Goal: Task Accomplishment & Management: Use online tool/utility

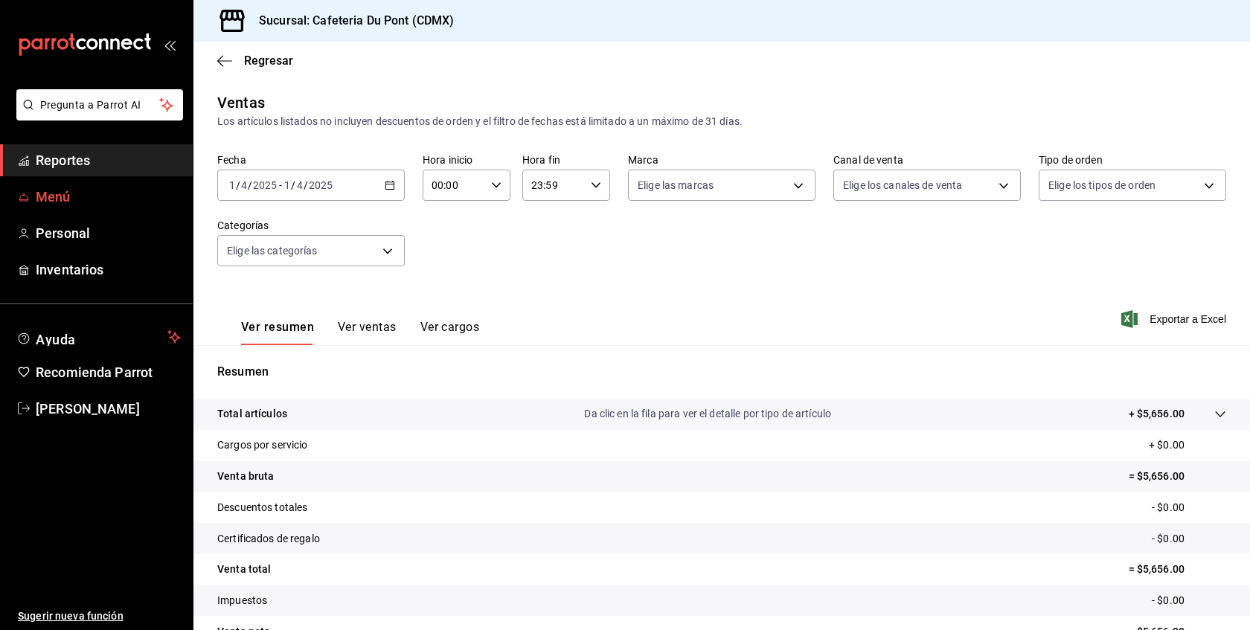
click at [39, 210] on link "Menú" at bounding box center [96, 197] width 193 height 32
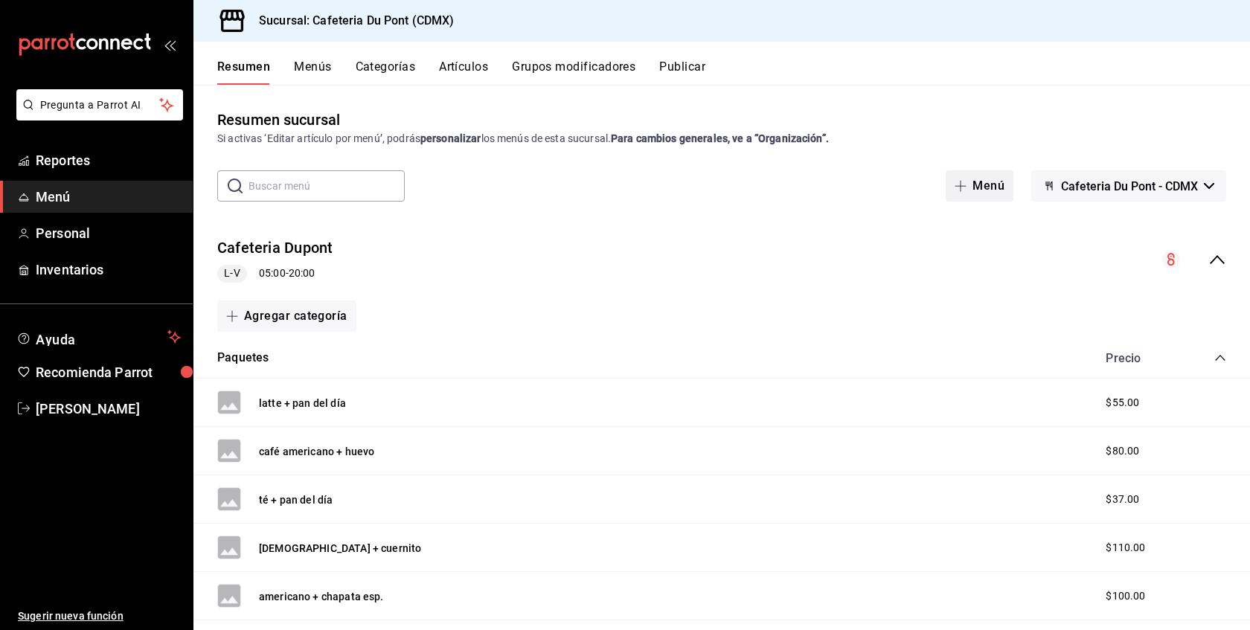
click at [990, 199] on button "Menú" at bounding box center [980, 185] width 68 height 31
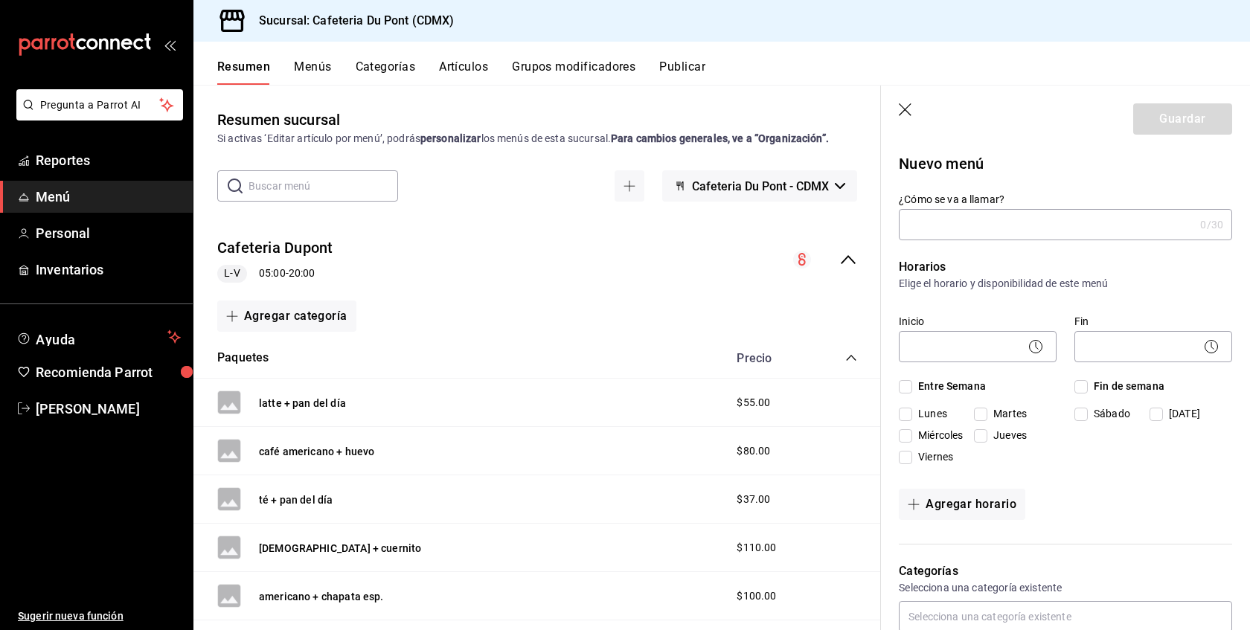
click at [955, 236] on input "¿Cómo se va a llamar?" at bounding box center [1046, 225] width 295 height 30
click at [1119, 260] on p "Horarios" at bounding box center [1065, 267] width 333 height 18
click at [988, 229] on input "Aderezo EXtra" at bounding box center [1043, 225] width 289 height 30
type input "Aderezo"
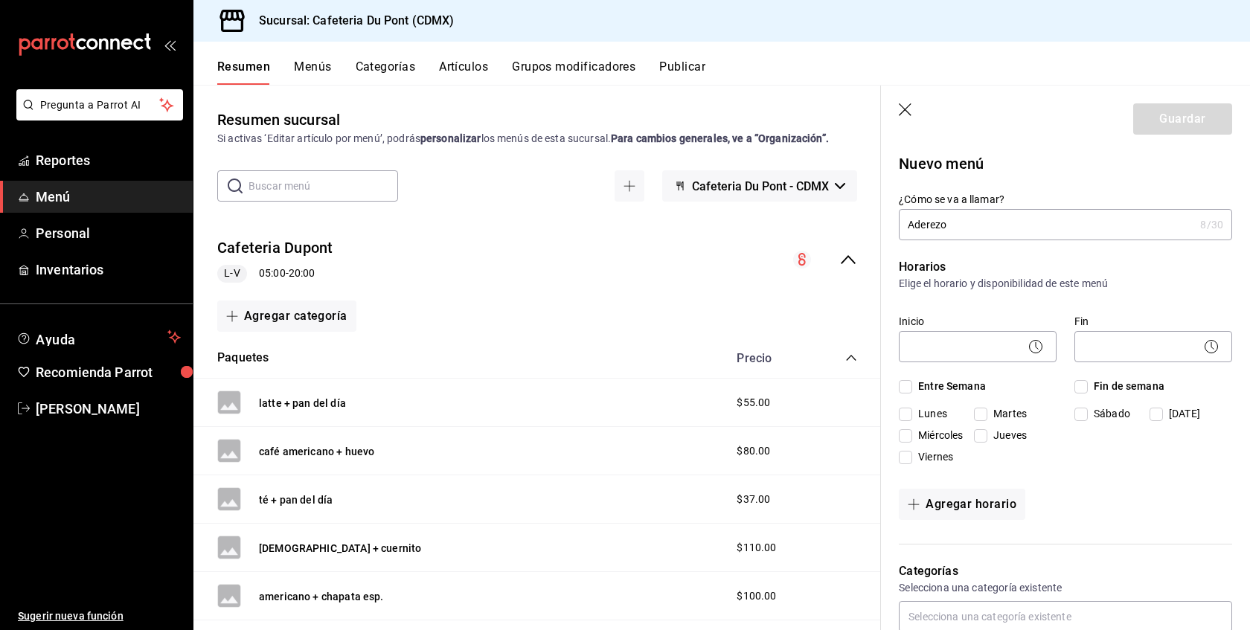
click at [910, 110] on icon "button" at bounding box center [906, 110] width 15 height 15
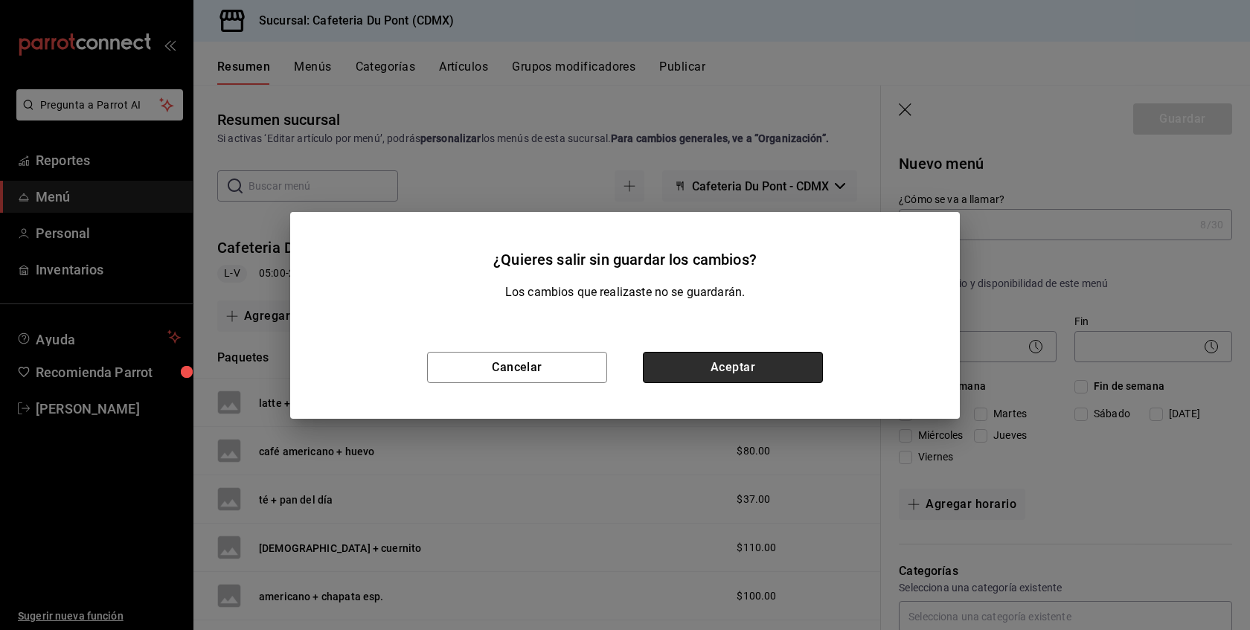
click at [702, 376] on button "Aceptar" at bounding box center [733, 367] width 180 height 31
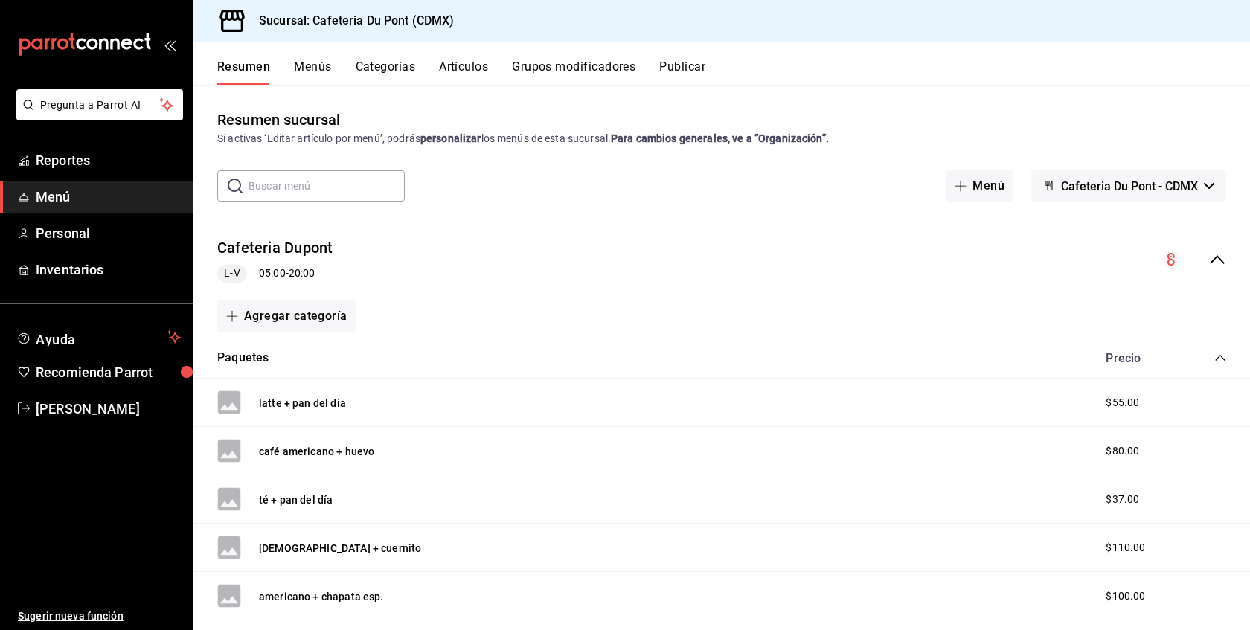
click at [469, 54] on div "Resumen Menús Categorías Artículos Grupos modificadores Publicar" at bounding box center [721, 63] width 1057 height 43
click at [469, 68] on button "Artículos" at bounding box center [463, 72] width 49 height 25
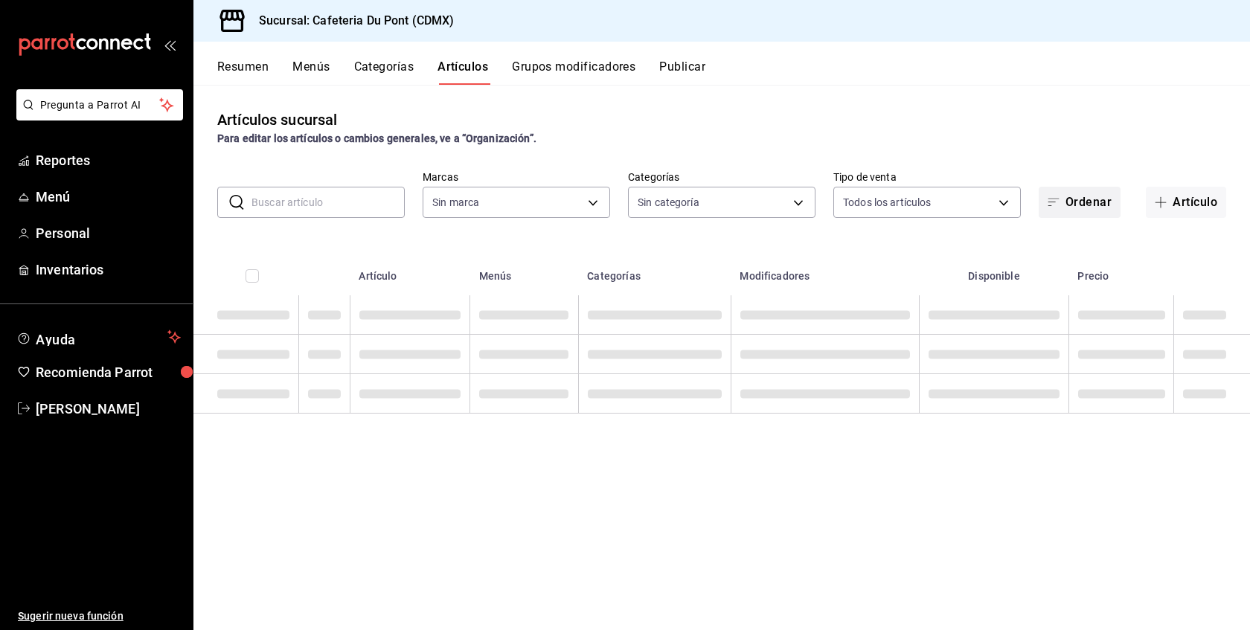
type input "c03253b1-4988-4183-8445-9a1c8a7da68d,5649d61c-5875-424e-be38-053ceca58422,a2edc…"
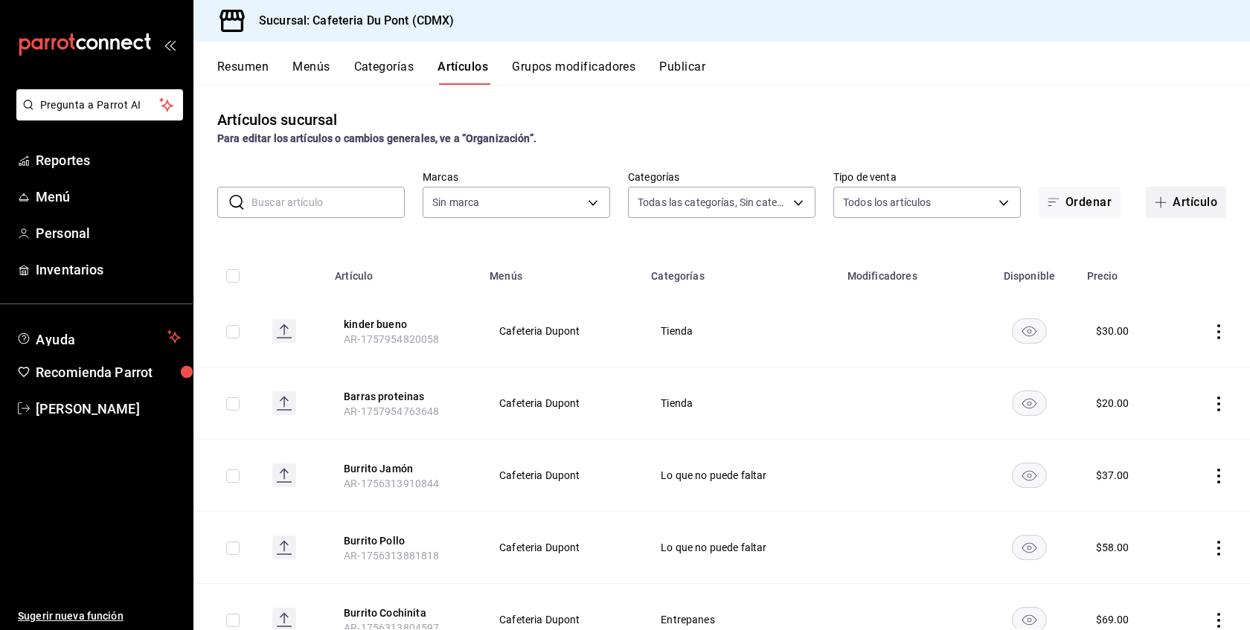
type input "03234600-dbf0-4e52-b833-2cd86aed28b4"
click at [1185, 210] on button "Artículo" at bounding box center [1186, 202] width 80 height 31
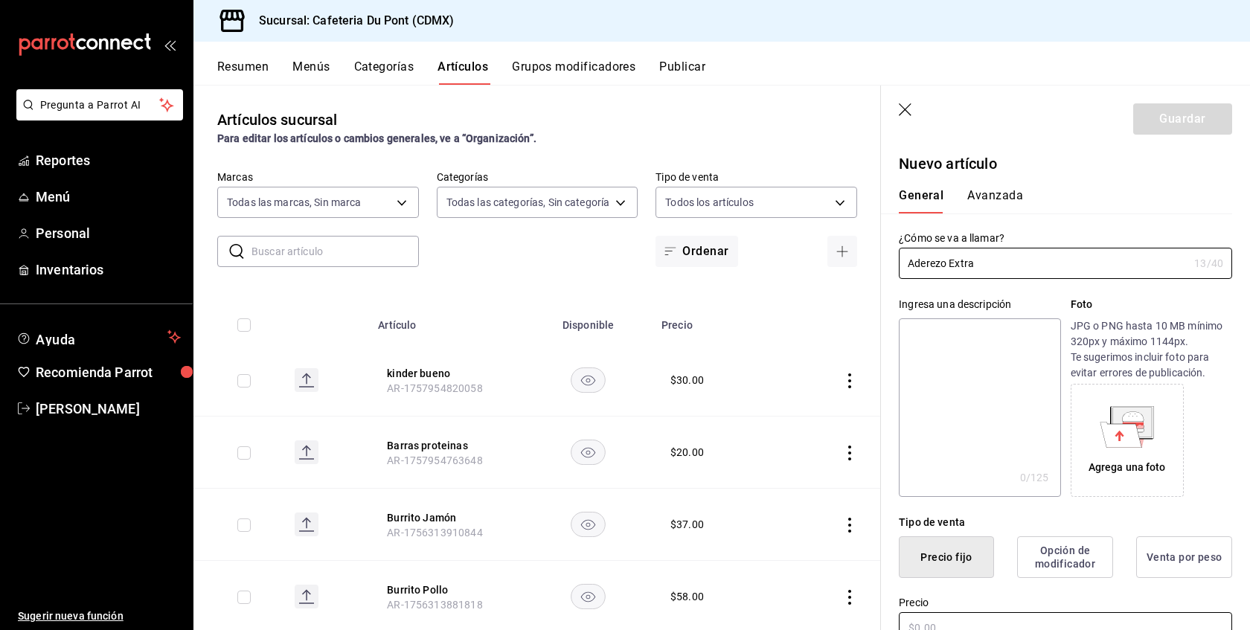
type input "Aderezo Extra"
click at [939, 617] on input "text" at bounding box center [1065, 627] width 333 height 31
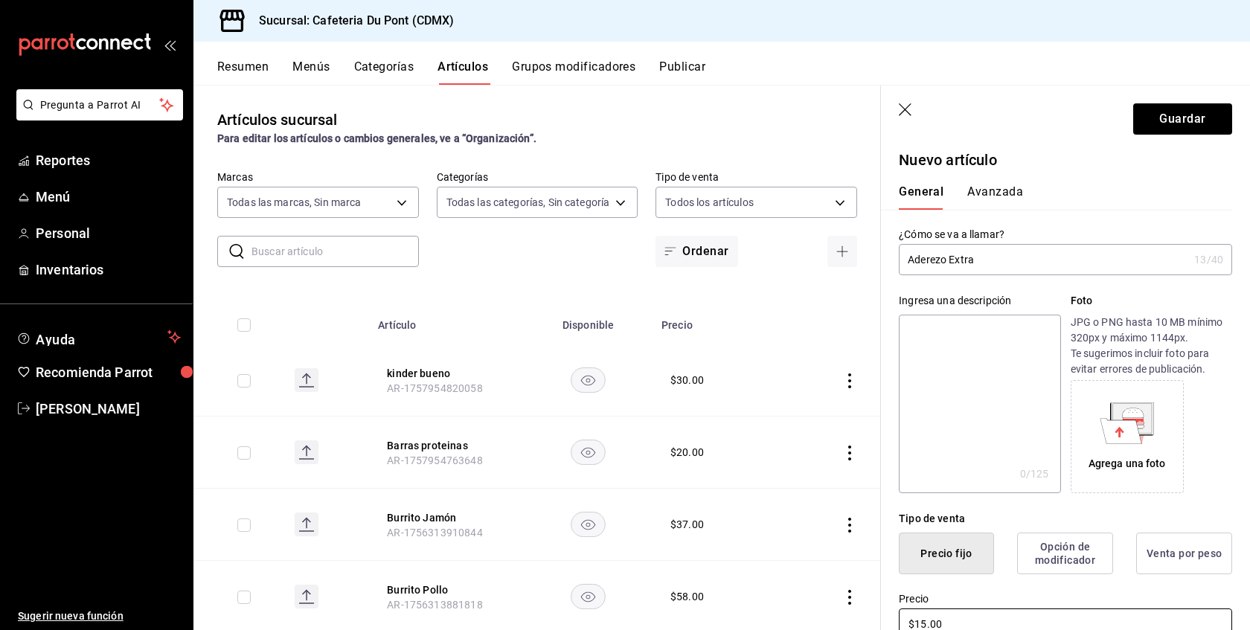
type input "$15.00"
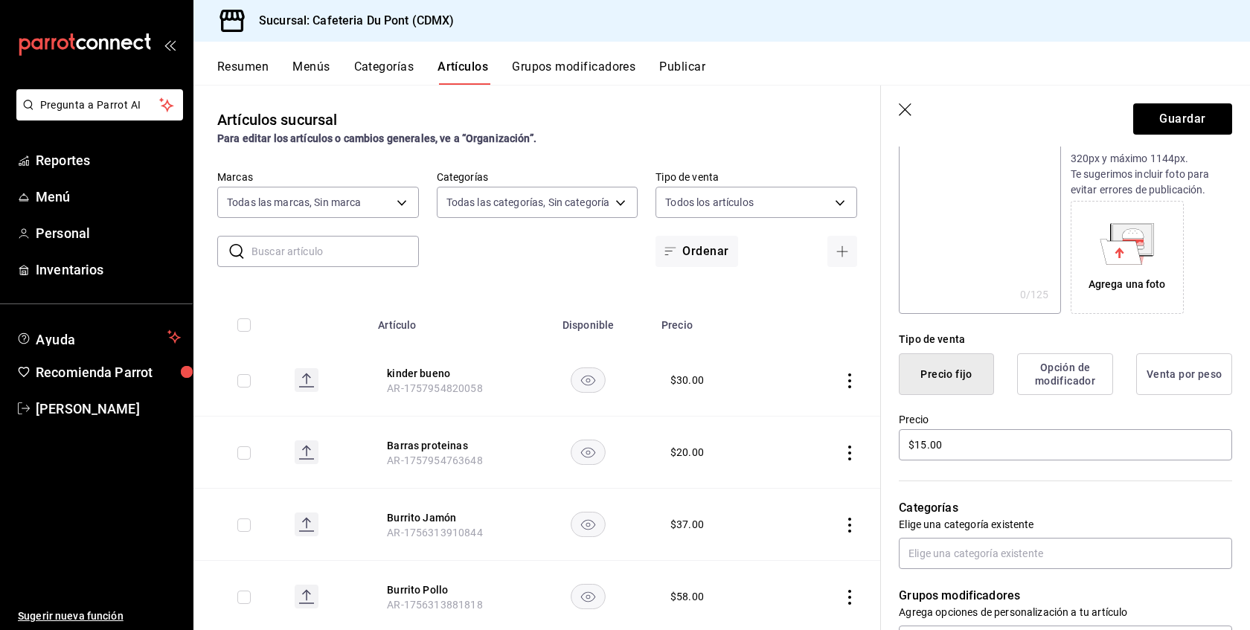
scroll to position [242, 0]
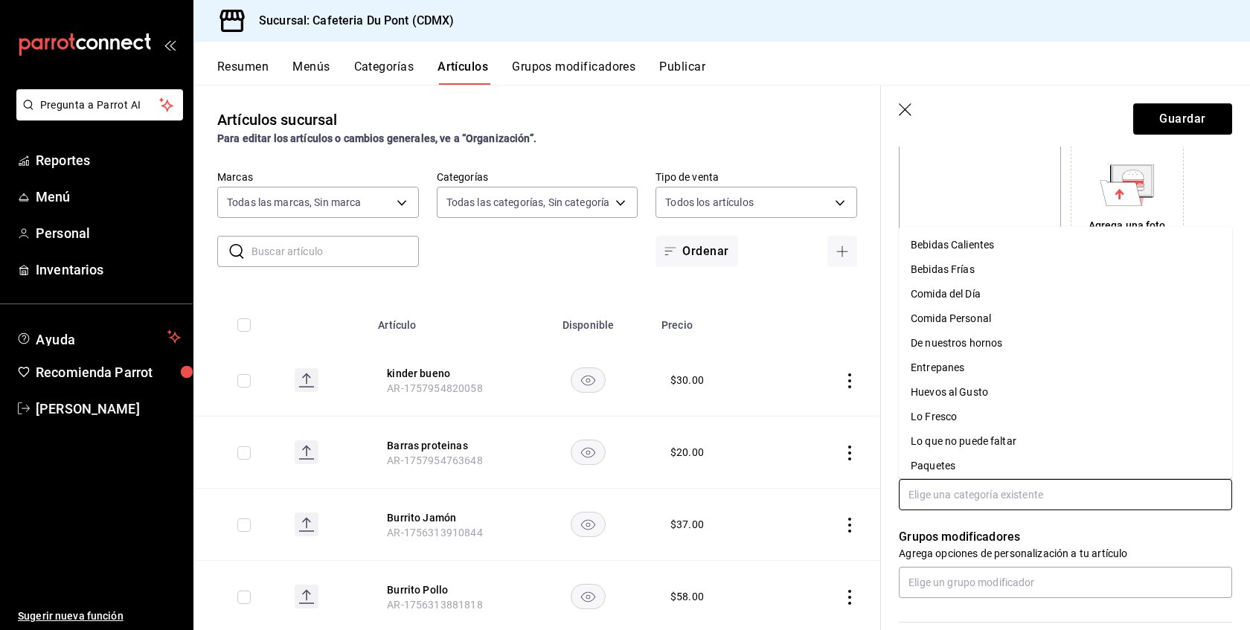
click at [1082, 486] on input "text" at bounding box center [1065, 494] width 333 height 31
click at [988, 297] on li "Comida del Día" at bounding box center [1065, 294] width 333 height 25
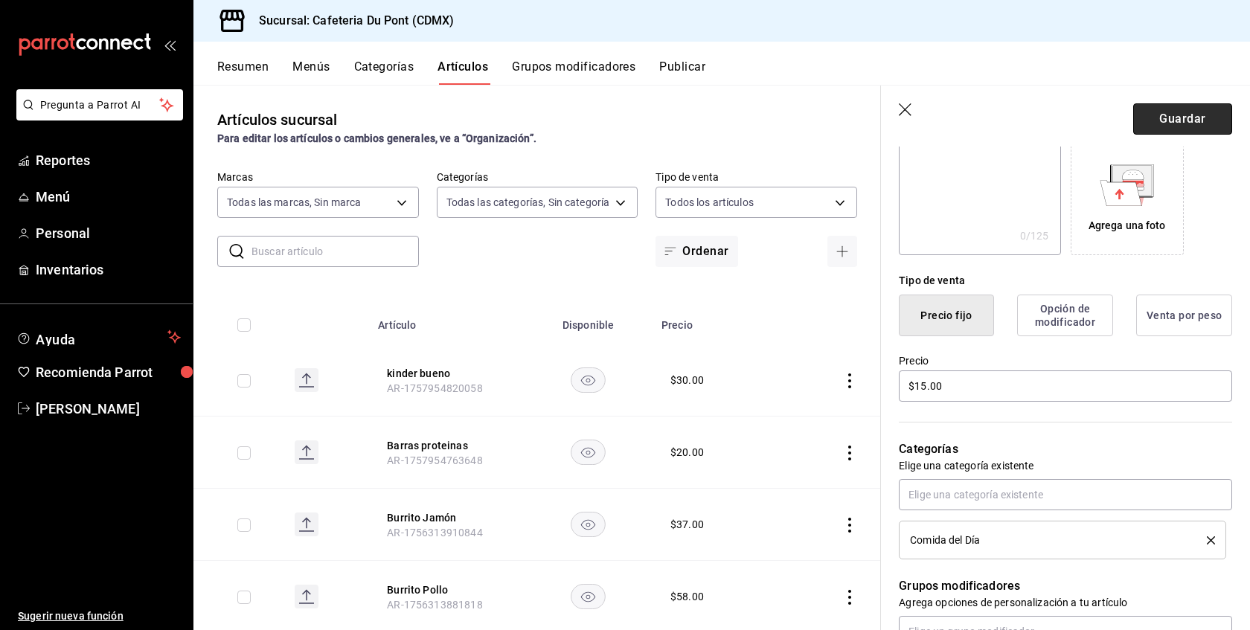
click at [1196, 121] on button "Guardar" at bounding box center [1182, 118] width 99 height 31
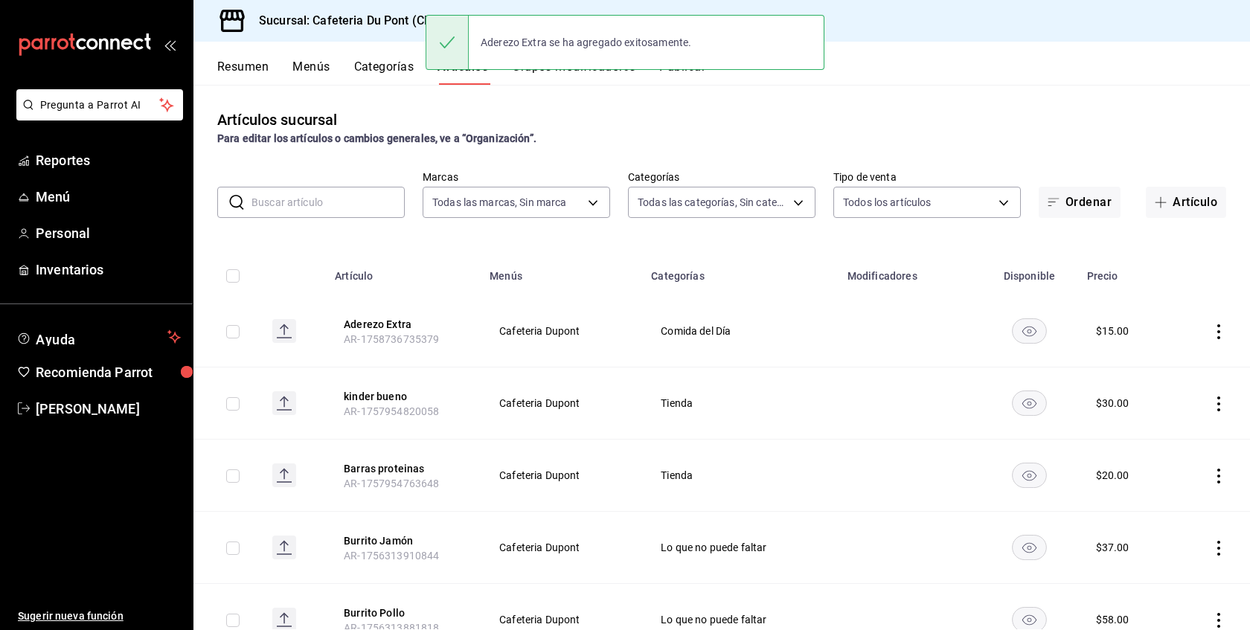
click at [690, 79] on button "Publicar" at bounding box center [682, 72] width 46 height 25
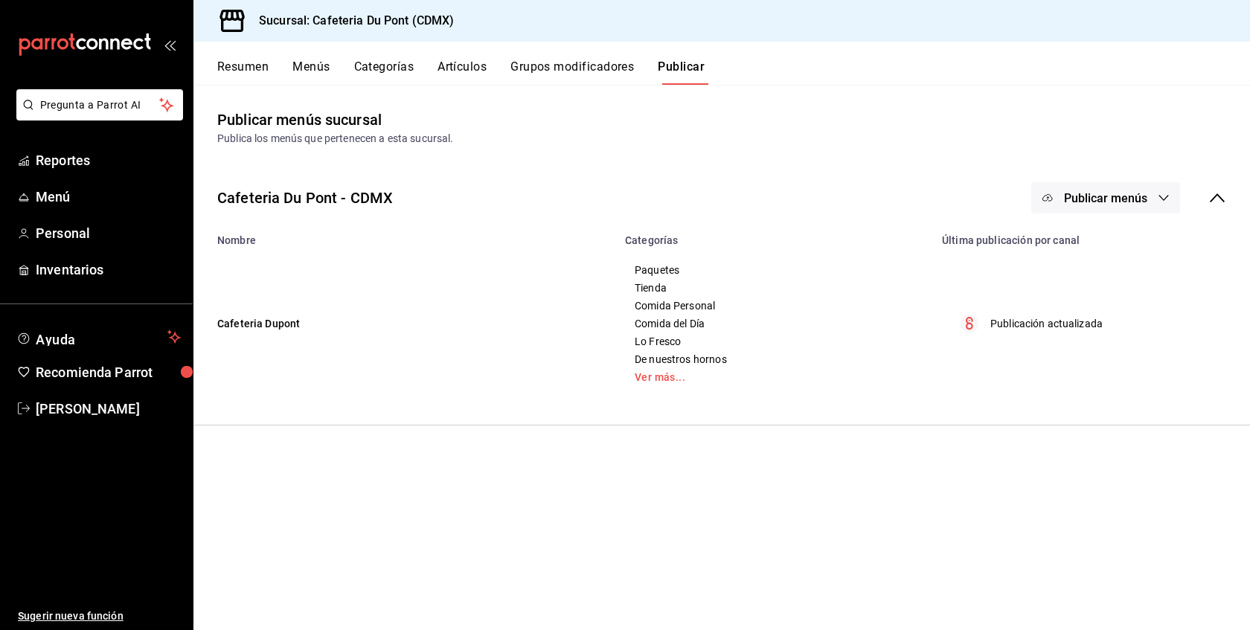
click at [1136, 193] on span "Publicar menús" at bounding box center [1105, 198] width 83 height 14
click at [1090, 243] on div at bounding box center [1071, 246] width 42 height 24
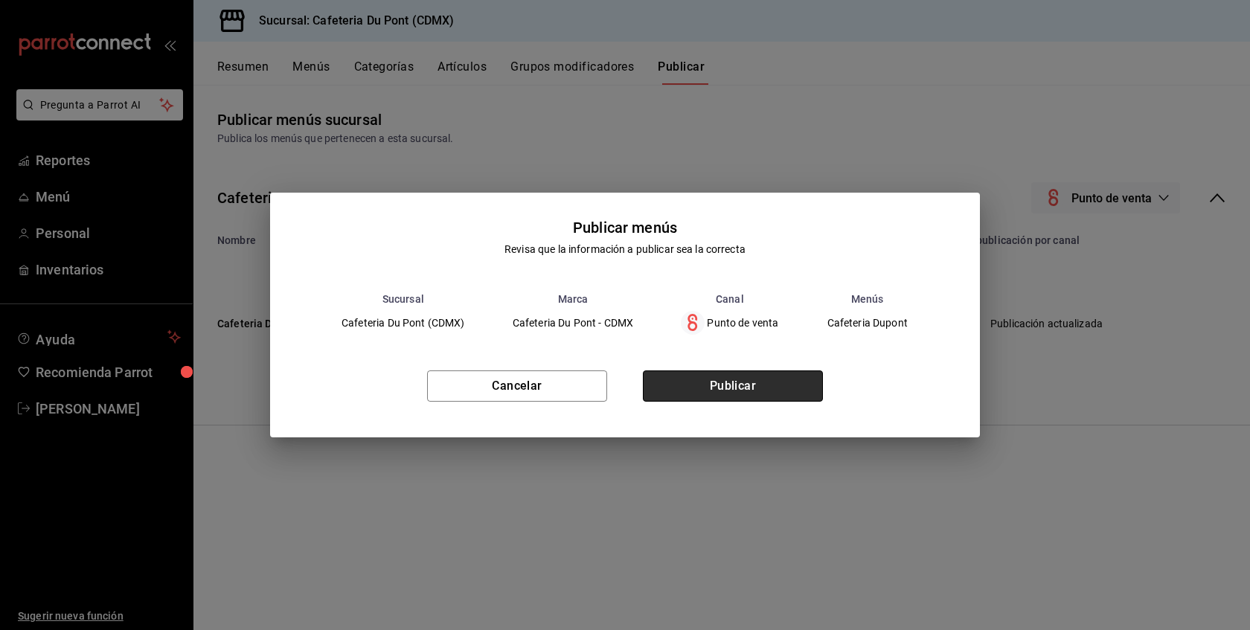
click at [752, 391] on button "Publicar" at bounding box center [733, 386] width 180 height 31
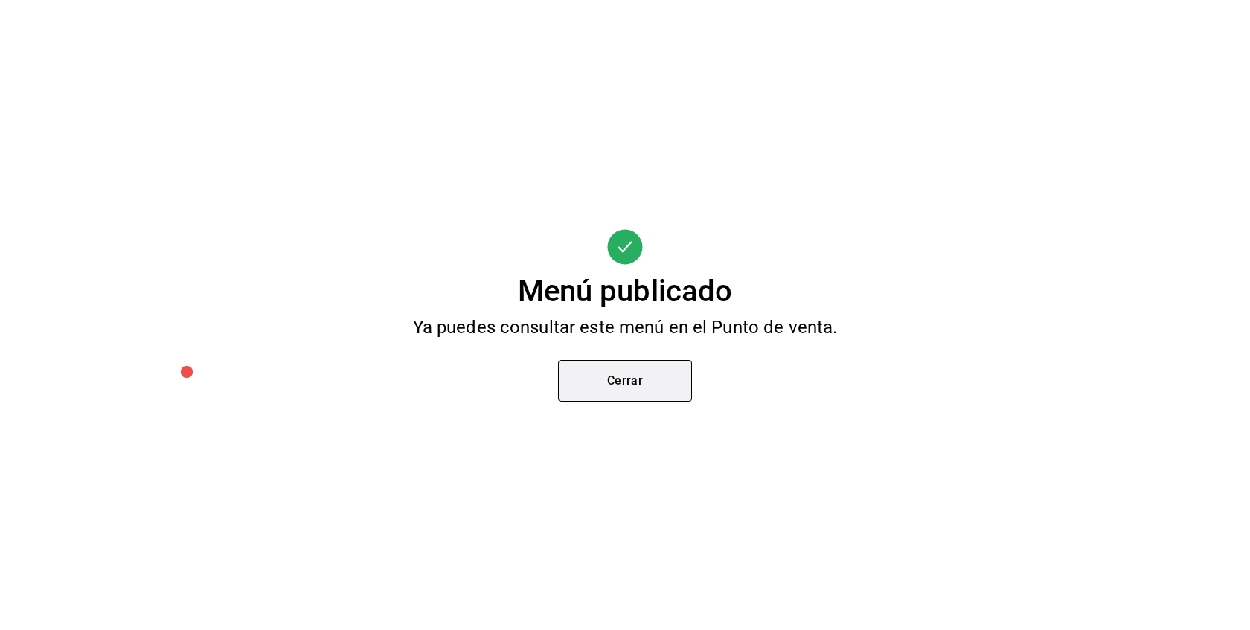
click at [643, 368] on button "Cerrar" at bounding box center [625, 381] width 134 height 42
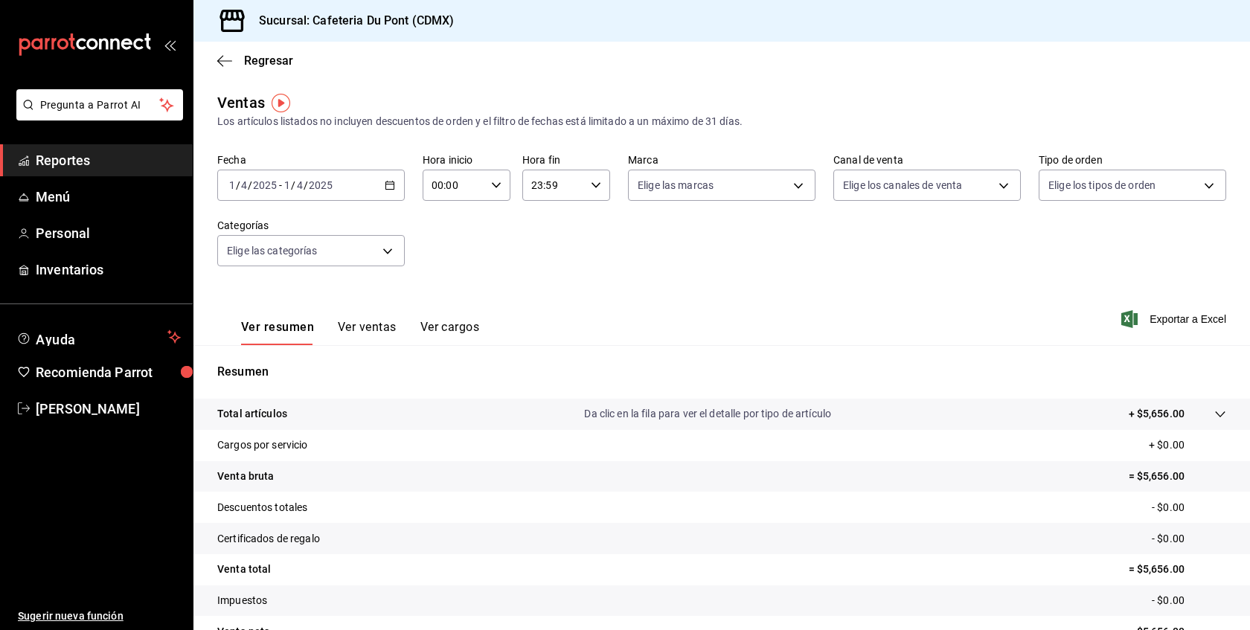
click at [231, 176] on div "[DATE] [DATE] - [DATE] [DATE]" at bounding box center [311, 185] width 188 height 31
click at [263, 239] on li "Hoy" at bounding box center [287, 230] width 139 height 33
click at [371, 322] on button "Ver ventas" at bounding box center [367, 332] width 59 height 25
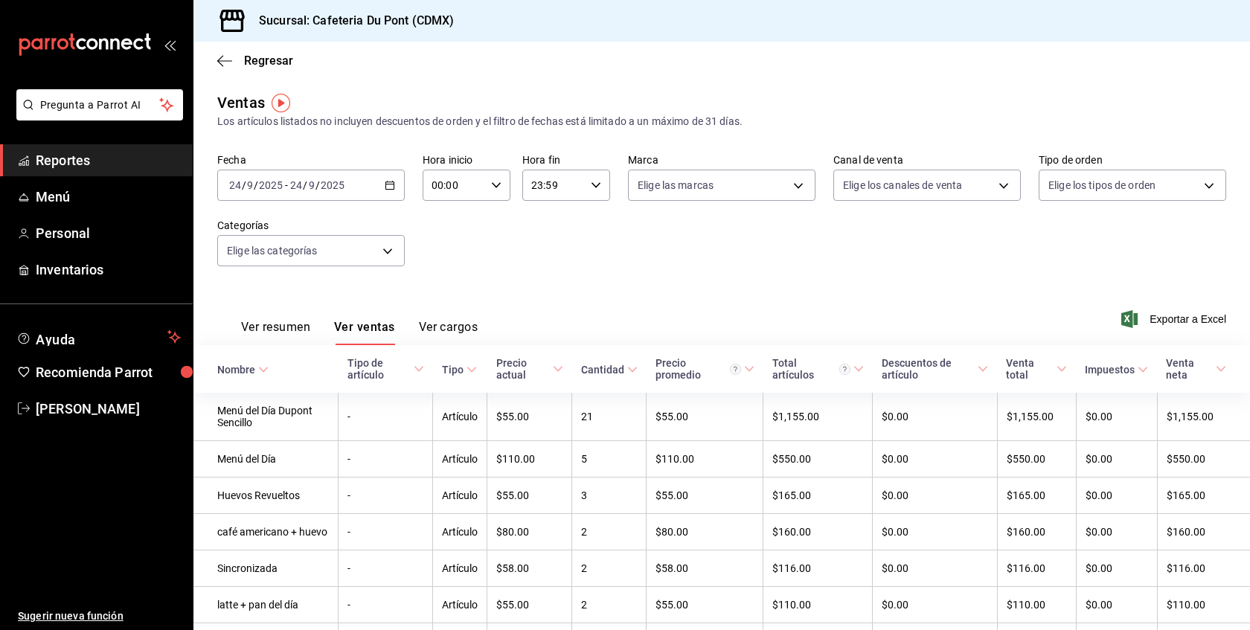
click at [477, 291] on div "Ver resumen Ver ventas Ver cargos Exportar a Excel" at bounding box center [721, 314] width 1057 height 61
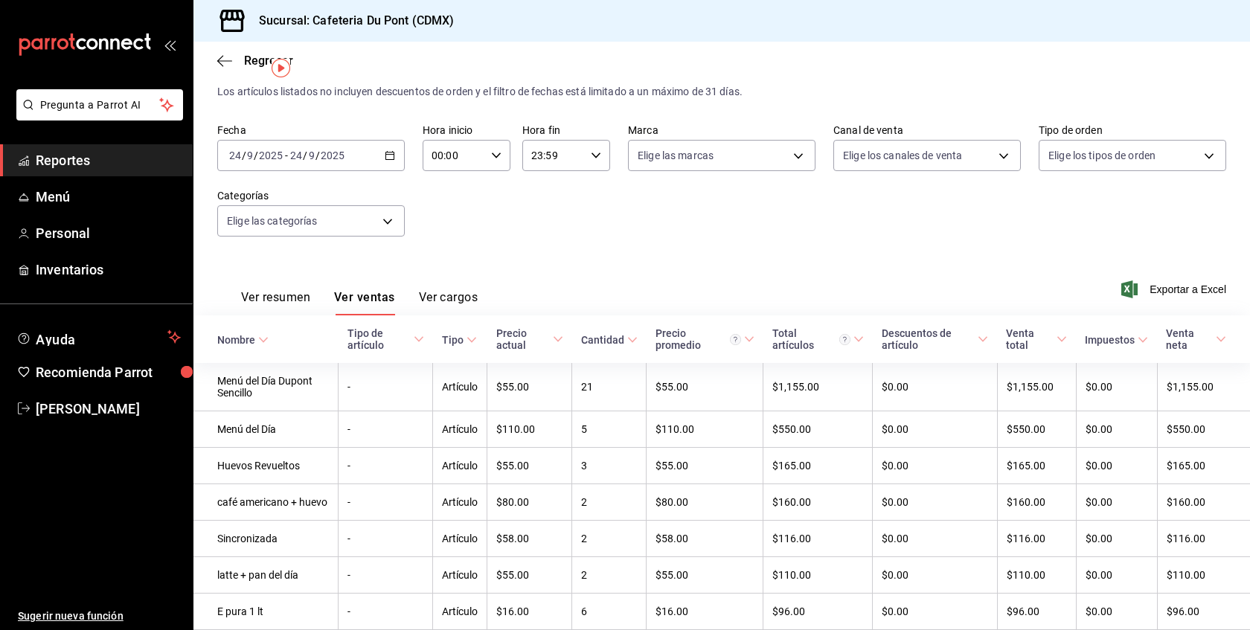
scroll to position [60, 0]
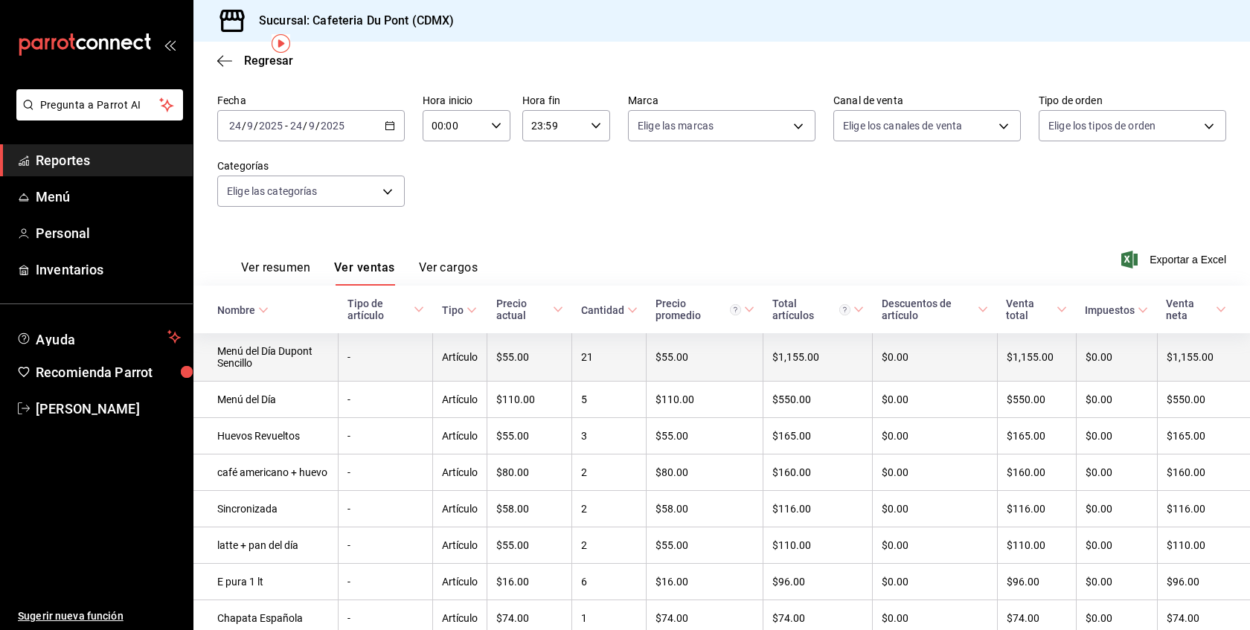
click at [513, 362] on td "$55.00" at bounding box center [529, 357] width 85 height 48
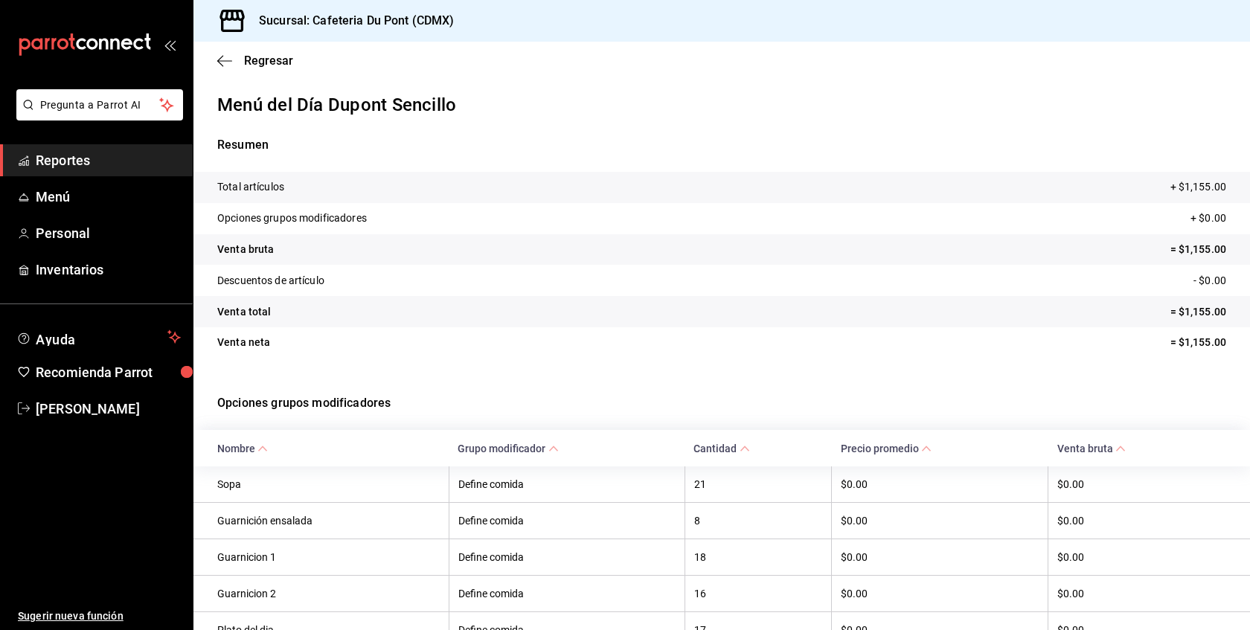
click at [513, 362] on div "Total artículos + $1,155.00 Opciones grupos modificadores + $0.00 Venta bruta =…" at bounding box center [721, 274] width 1057 height 205
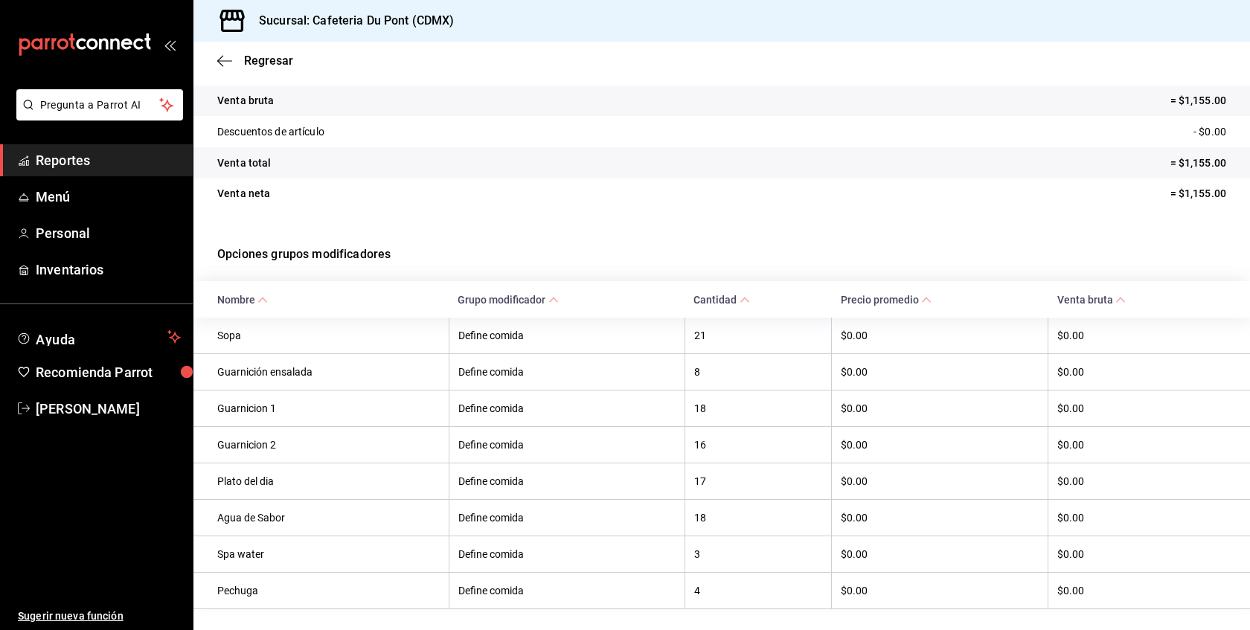
scroll to position [179, 0]
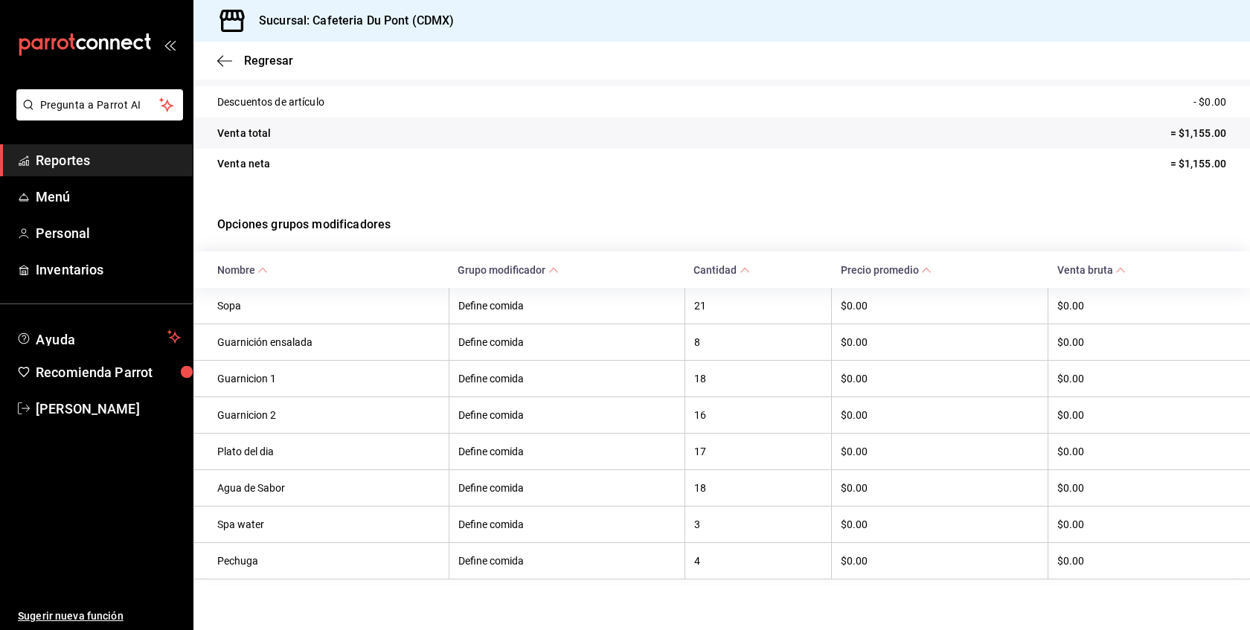
click at [101, 165] on span "Reportes" at bounding box center [108, 160] width 145 height 20
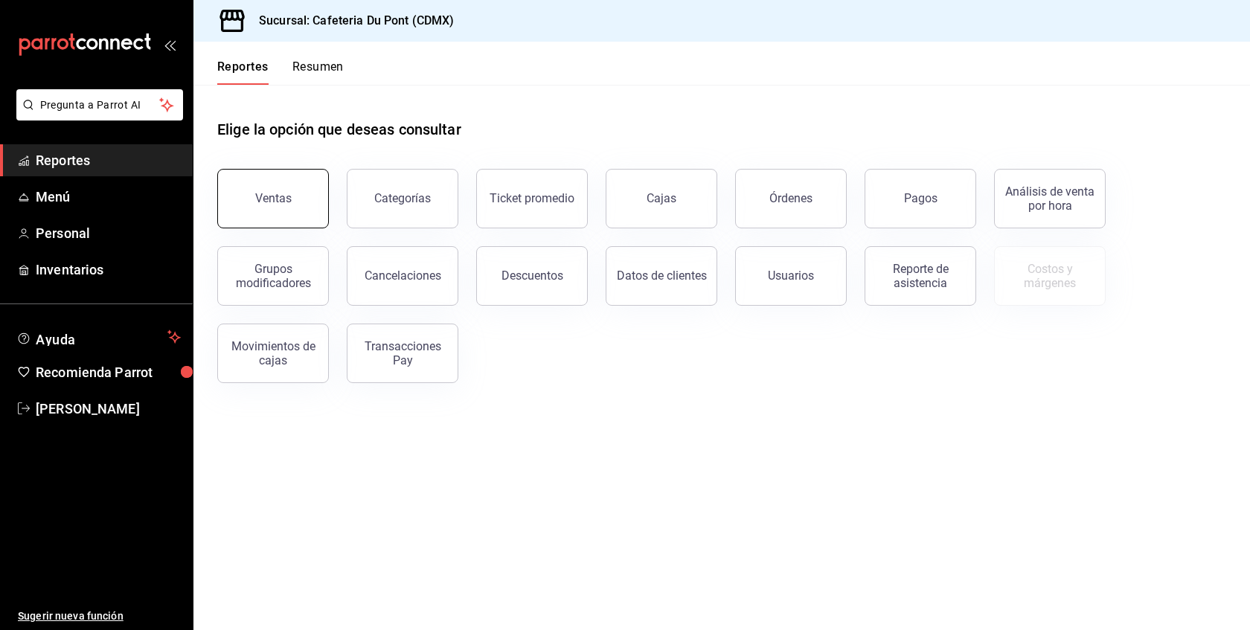
click at [289, 208] on button "Ventas" at bounding box center [273, 199] width 112 height 60
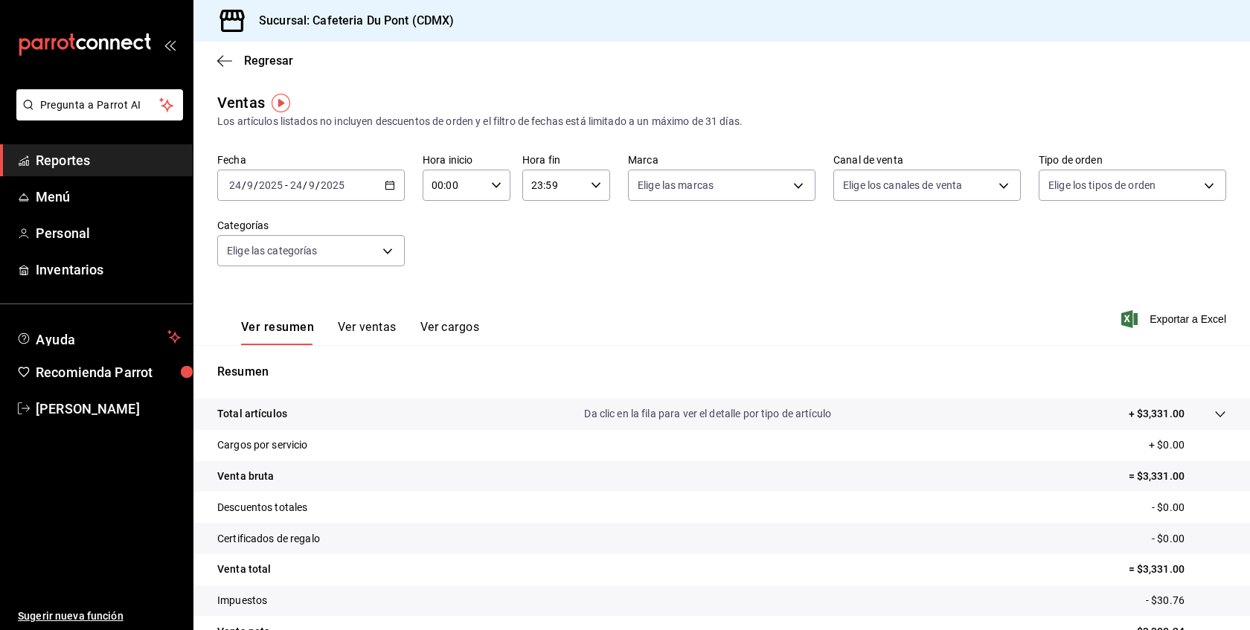
click at [376, 334] on button "Ver ventas" at bounding box center [367, 332] width 59 height 25
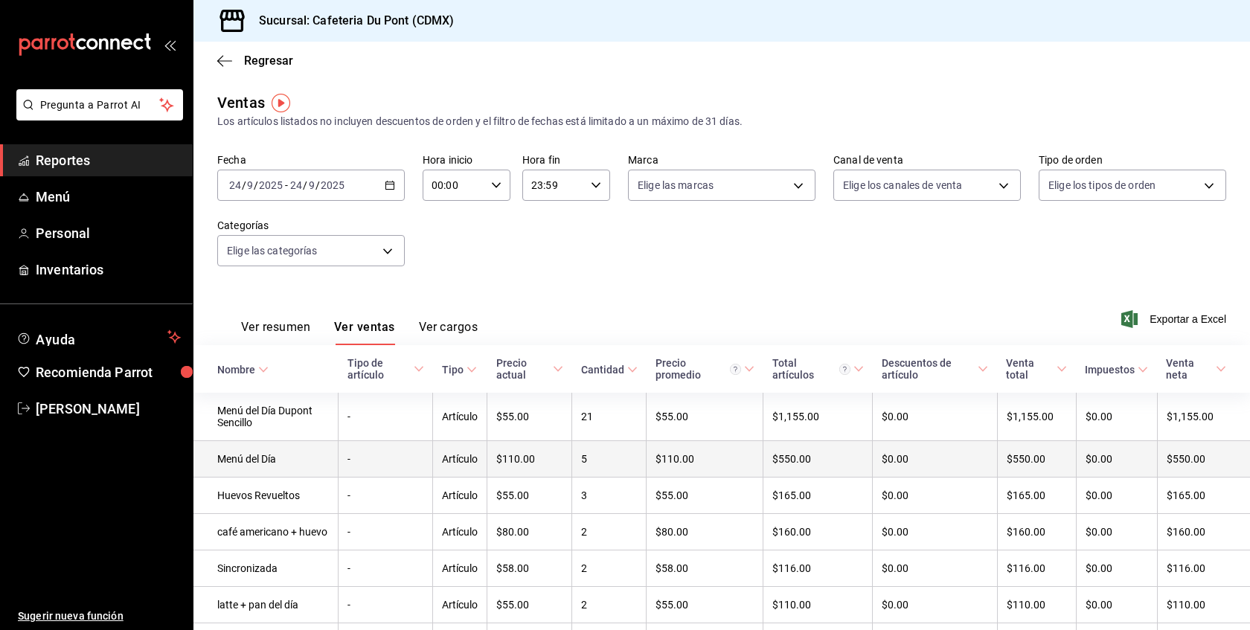
click at [384, 471] on td "-" at bounding box center [386, 459] width 95 height 36
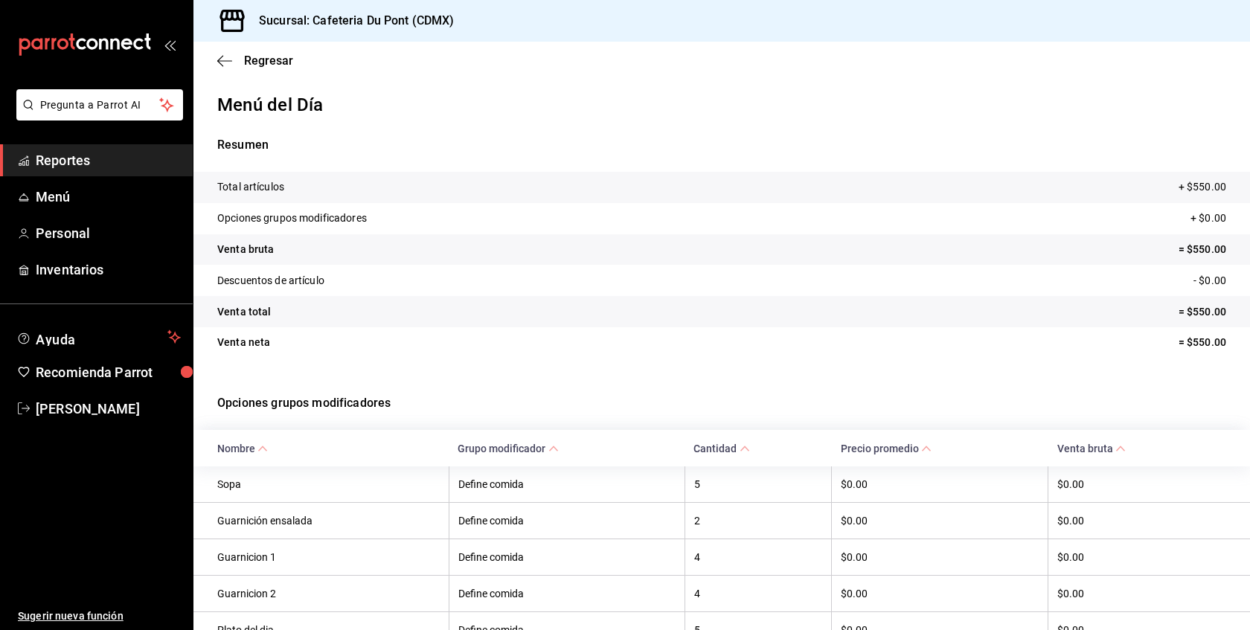
click at [635, 263] on tr "Venta bruta = $550.00" at bounding box center [721, 249] width 1057 height 31
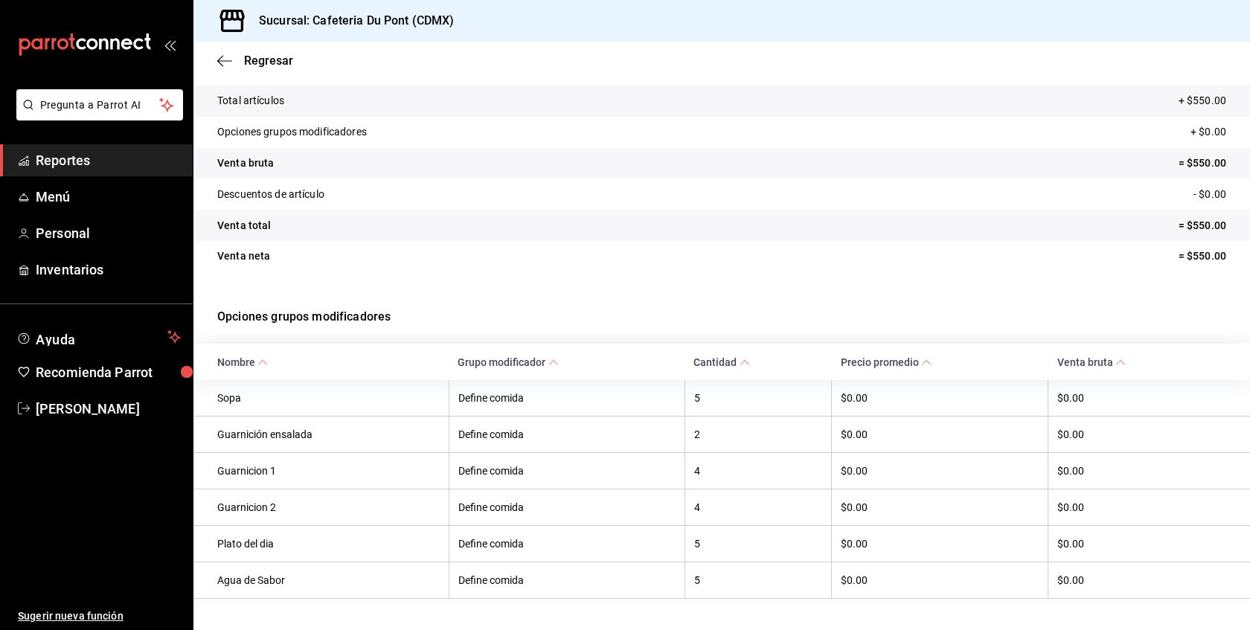
scroll to position [89, 0]
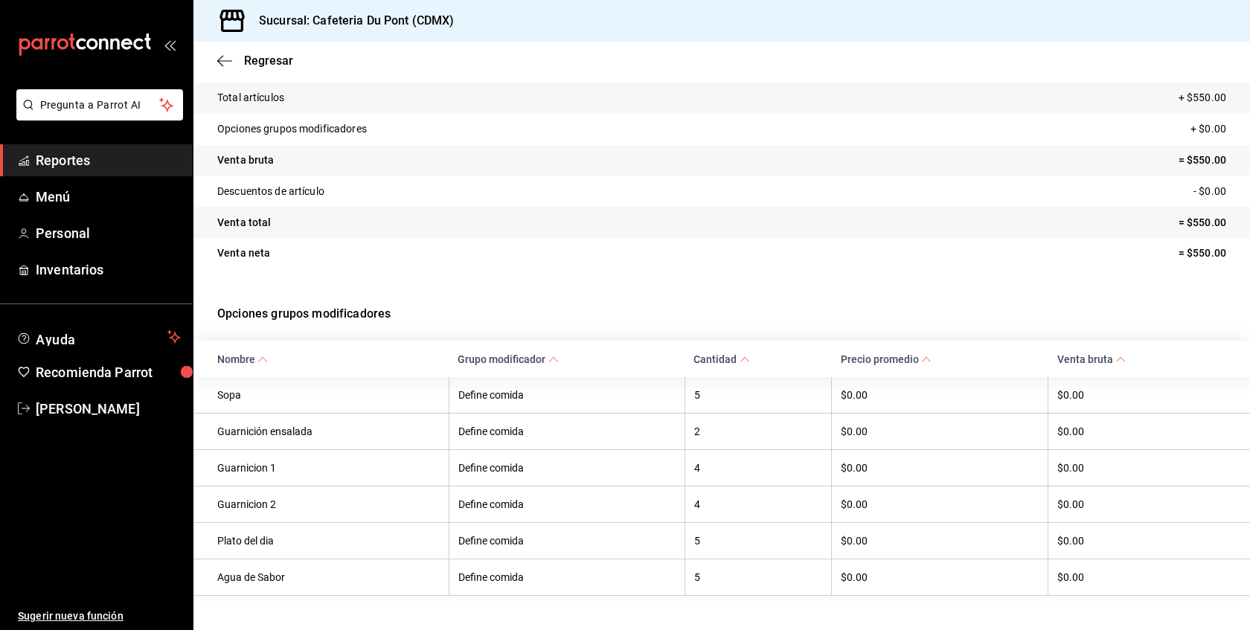
click at [95, 159] on span "Reportes" at bounding box center [108, 160] width 145 height 20
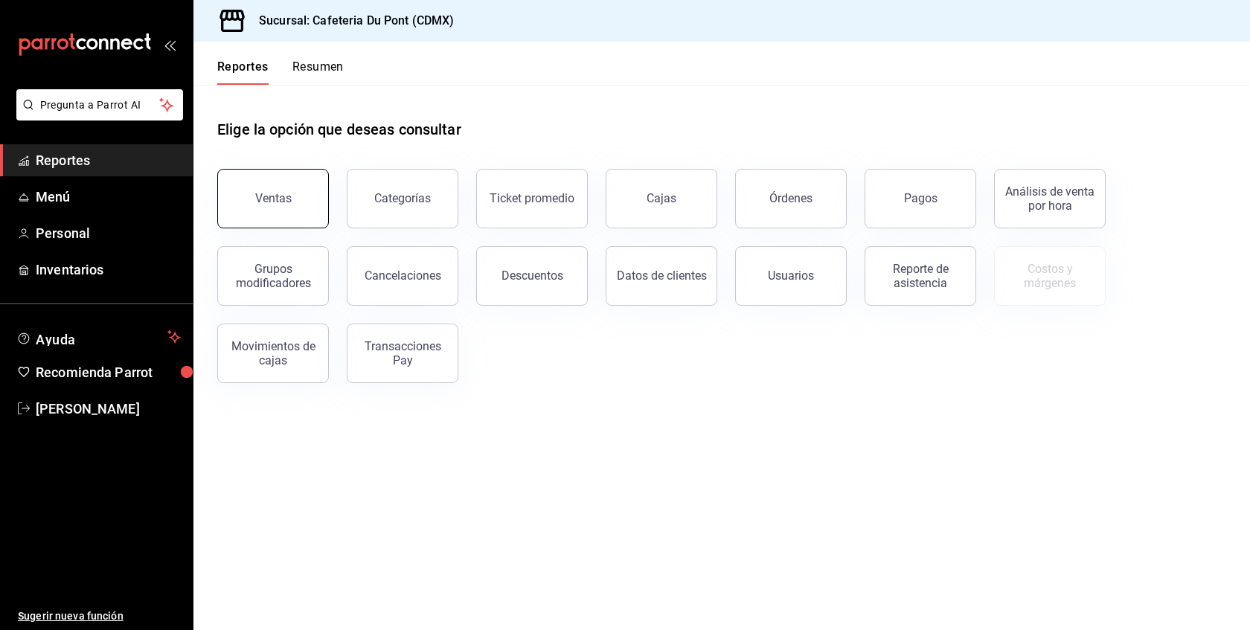
click at [289, 189] on button "Ventas" at bounding box center [273, 199] width 112 height 60
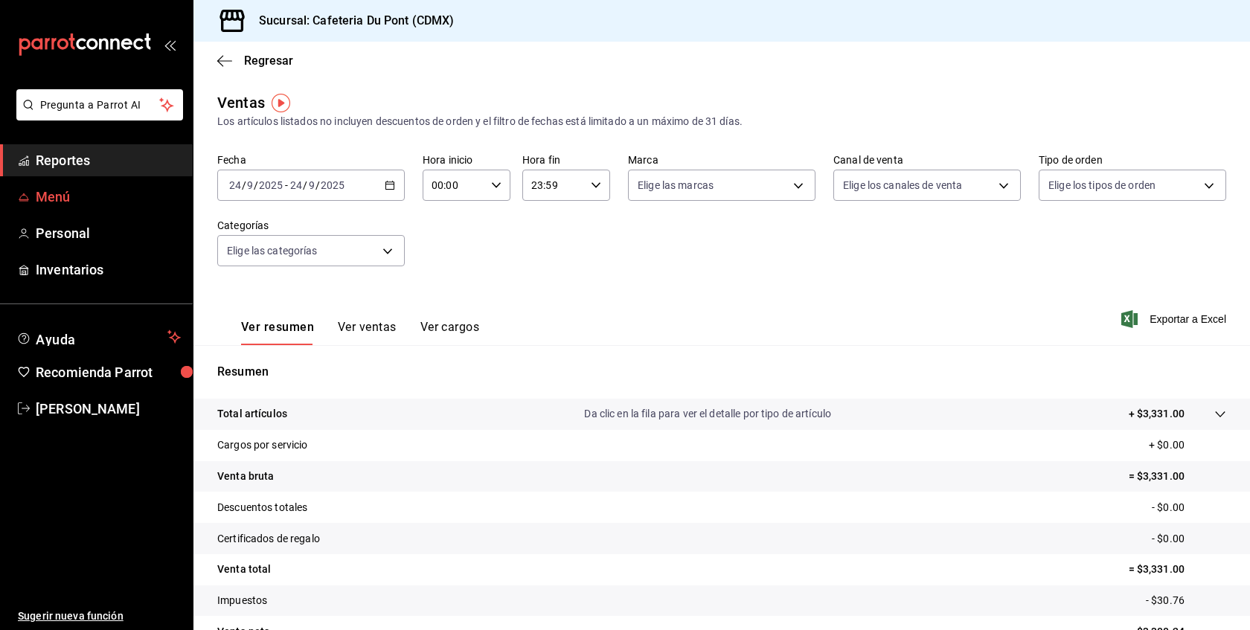
click at [111, 194] on span "Menú" at bounding box center [108, 197] width 145 height 20
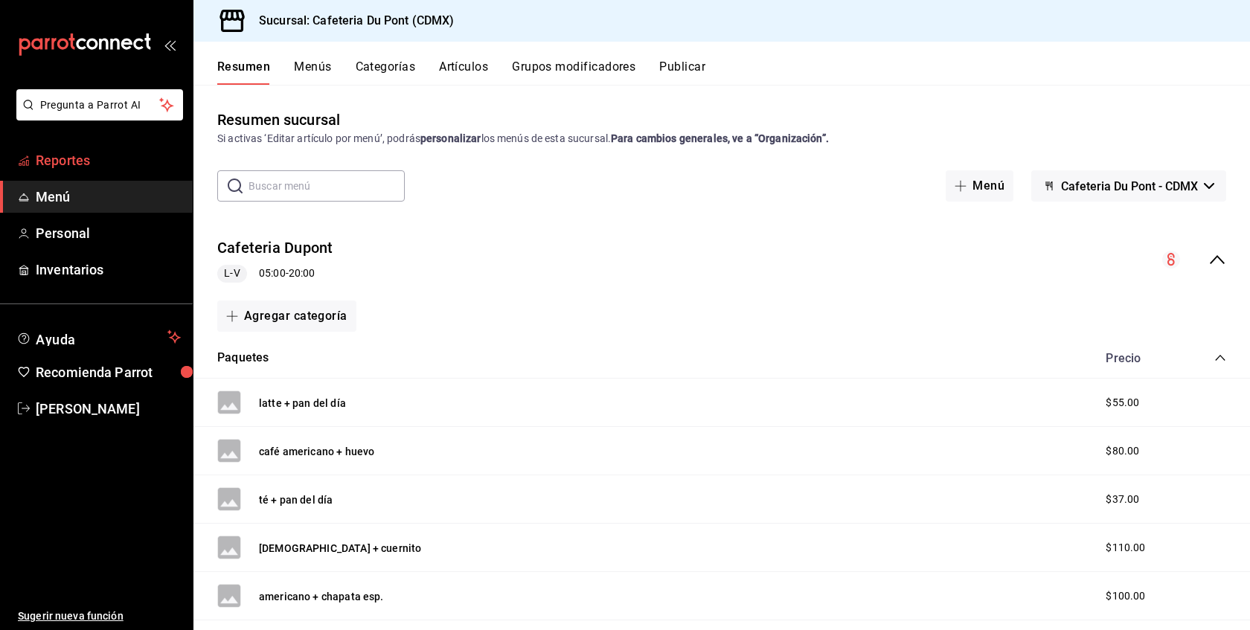
click at [86, 160] on span "Reportes" at bounding box center [108, 160] width 145 height 20
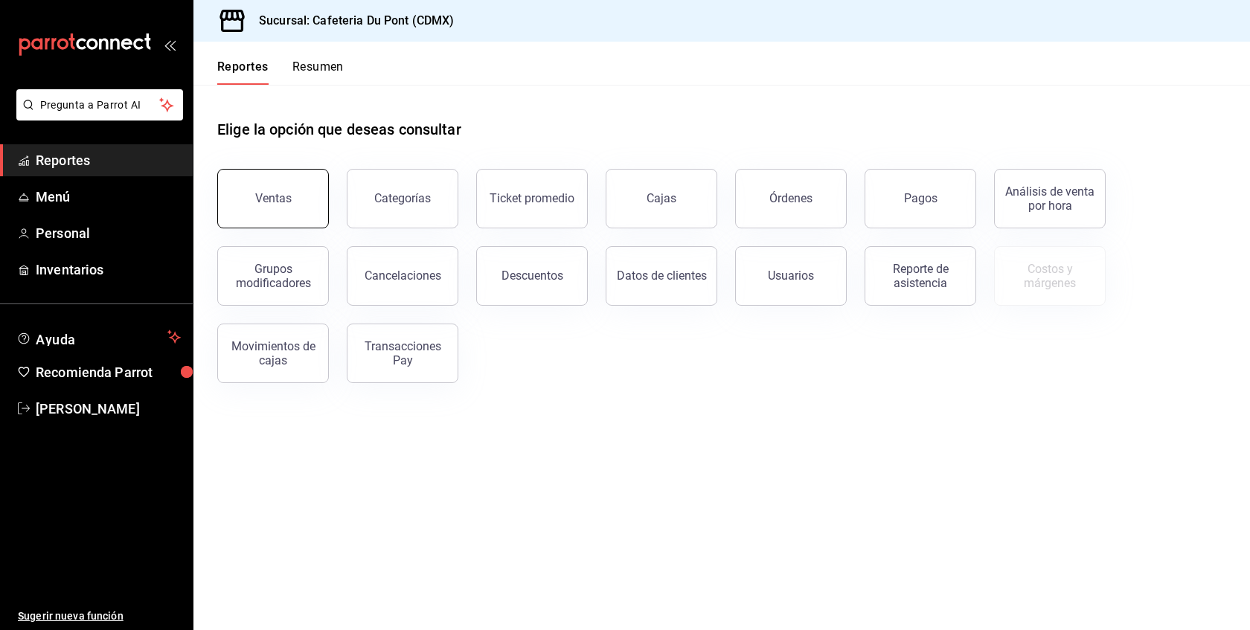
click at [293, 205] on button "Ventas" at bounding box center [273, 199] width 112 height 60
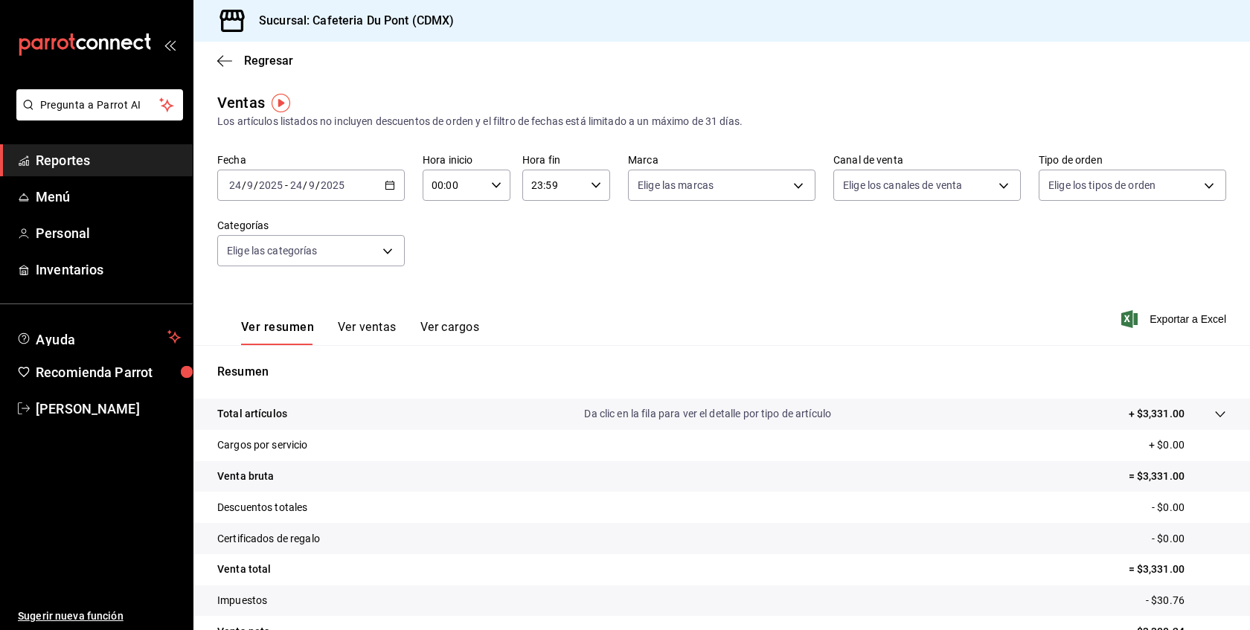
click at [385, 325] on button "Ver ventas" at bounding box center [367, 332] width 59 height 25
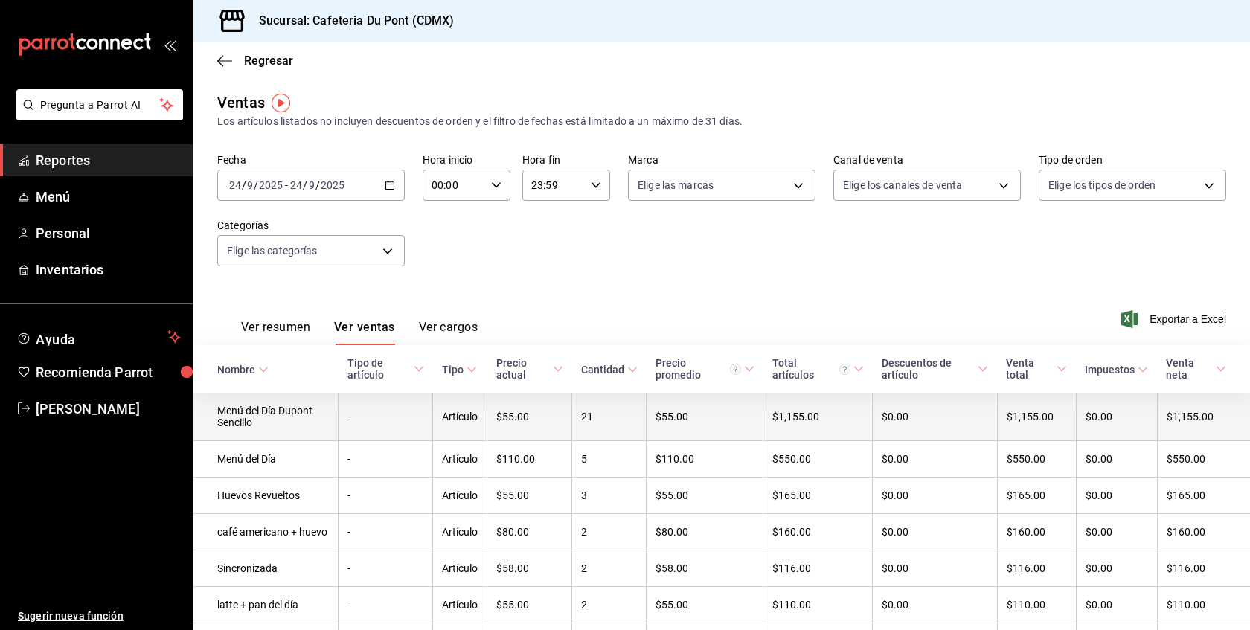
click at [404, 412] on td "-" at bounding box center [386, 417] width 95 height 48
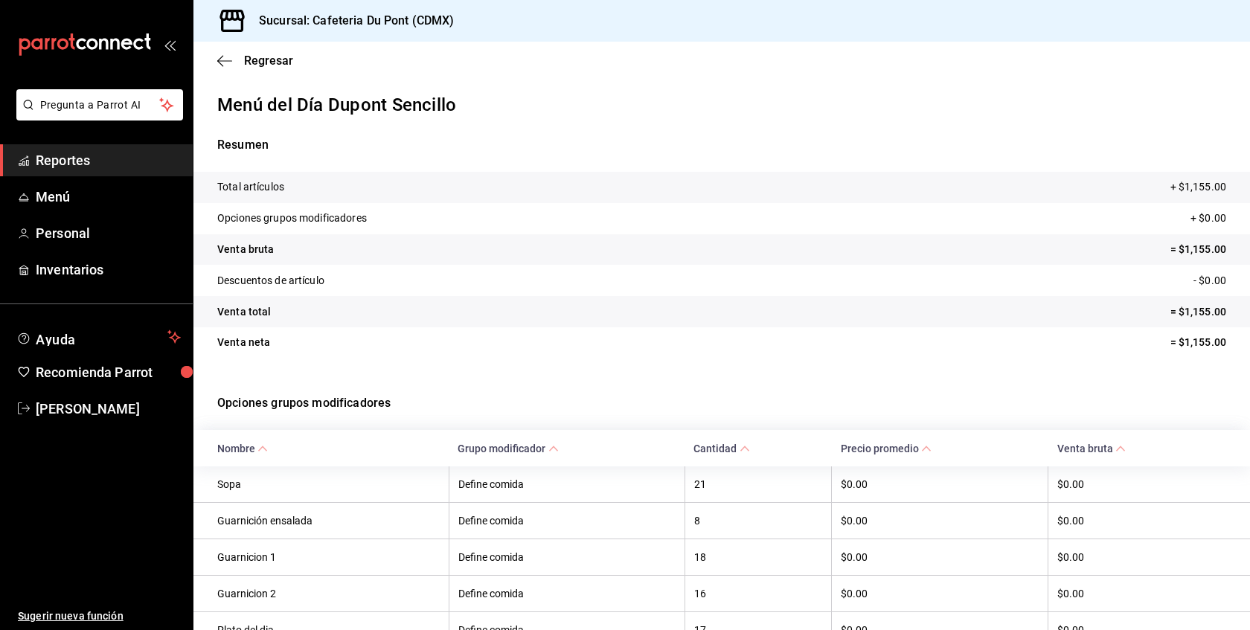
click at [545, 386] on p "Opciones grupos modificadores" at bounding box center [721, 404] width 1009 height 54
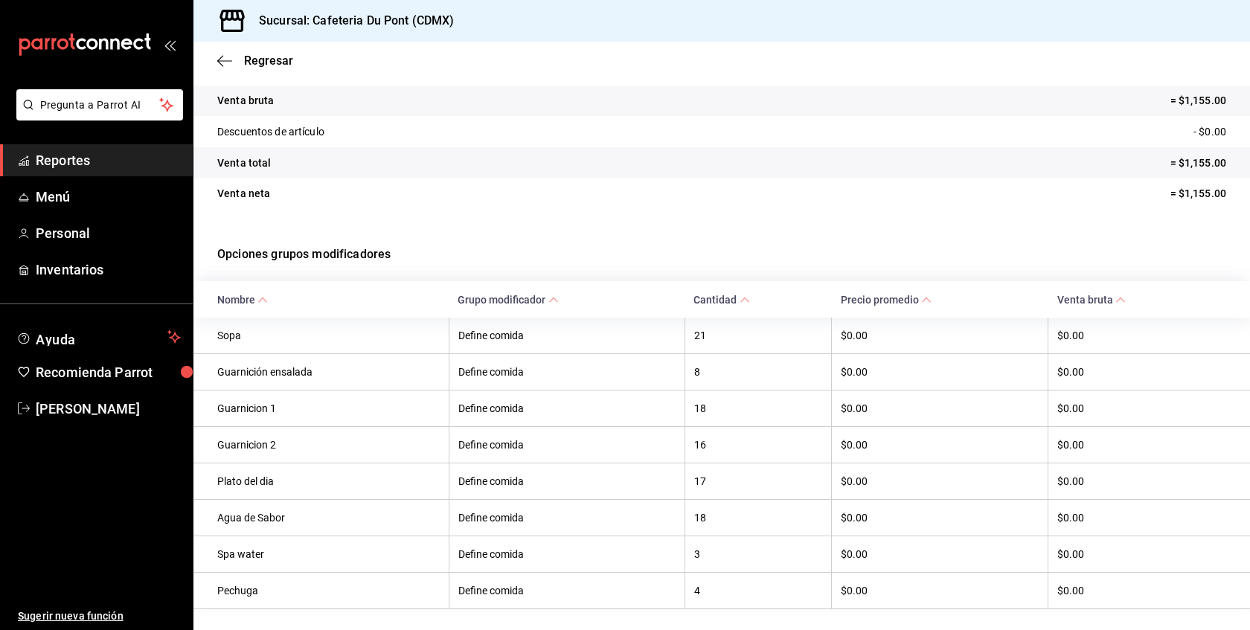
scroll to position [179, 0]
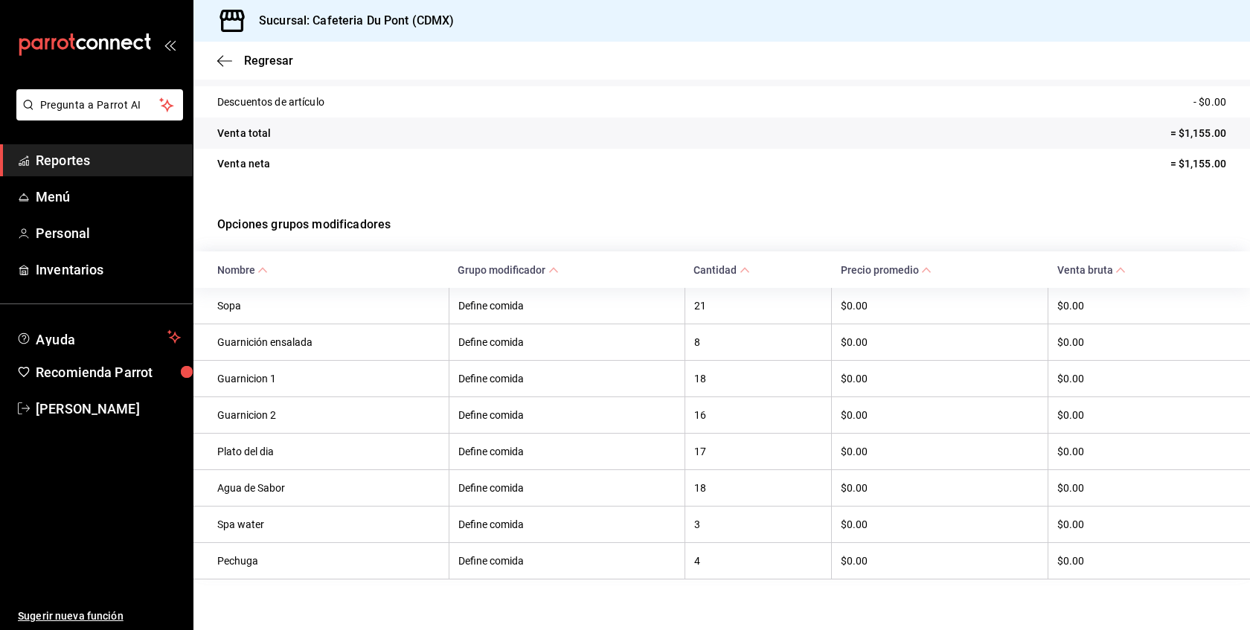
click at [127, 169] on span "Reportes" at bounding box center [108, 160] width 145 height 20
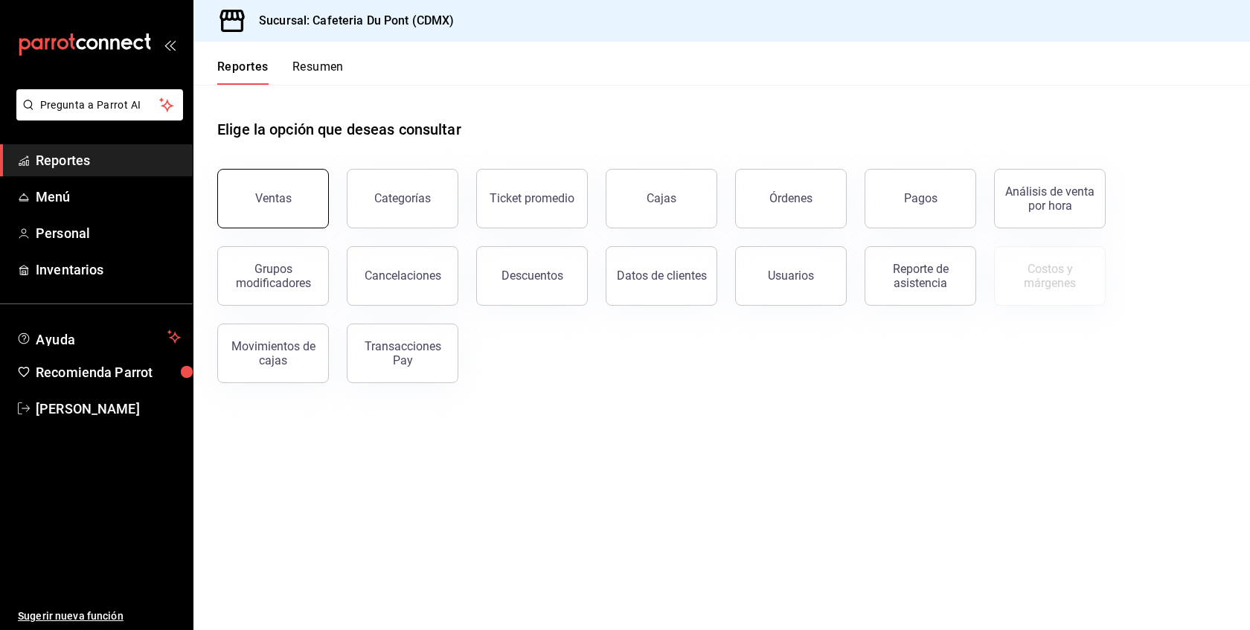
click at [241, 193] on button "Ventas" at bounding box center [273, 199] width 112 height 60
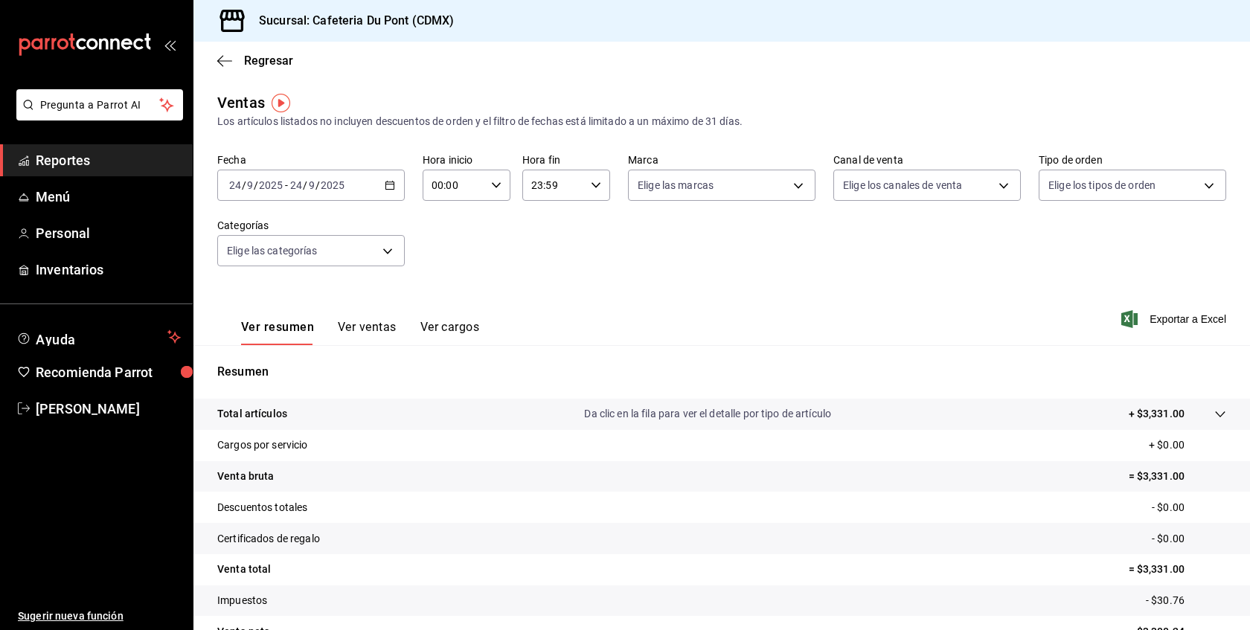
click at [357, 339] on button "Ver ventas" at bounding box center [367, 332] width 59 height 25
